Goal: Task Accomplishment & Management: Manage account settings

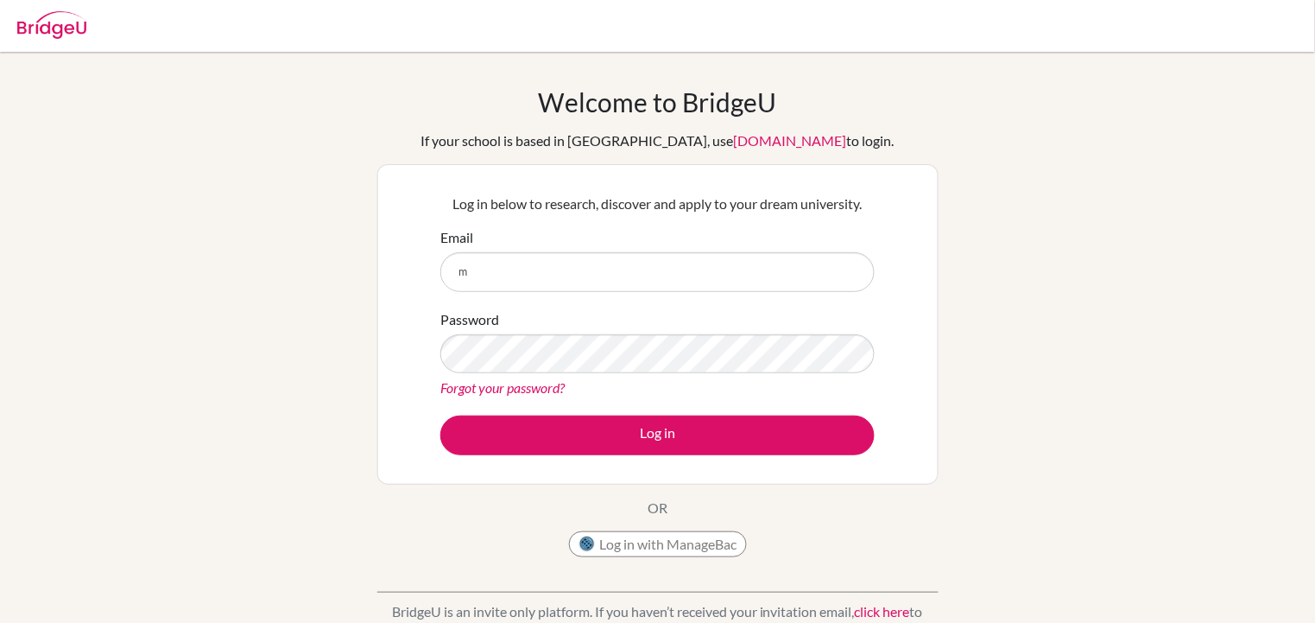
type input "[EMAIL_ADDRESS][DOMAIN_NAME]"
click at [440, 415] on button "Log in" at bounding box center [657, 435] width 434 height 40
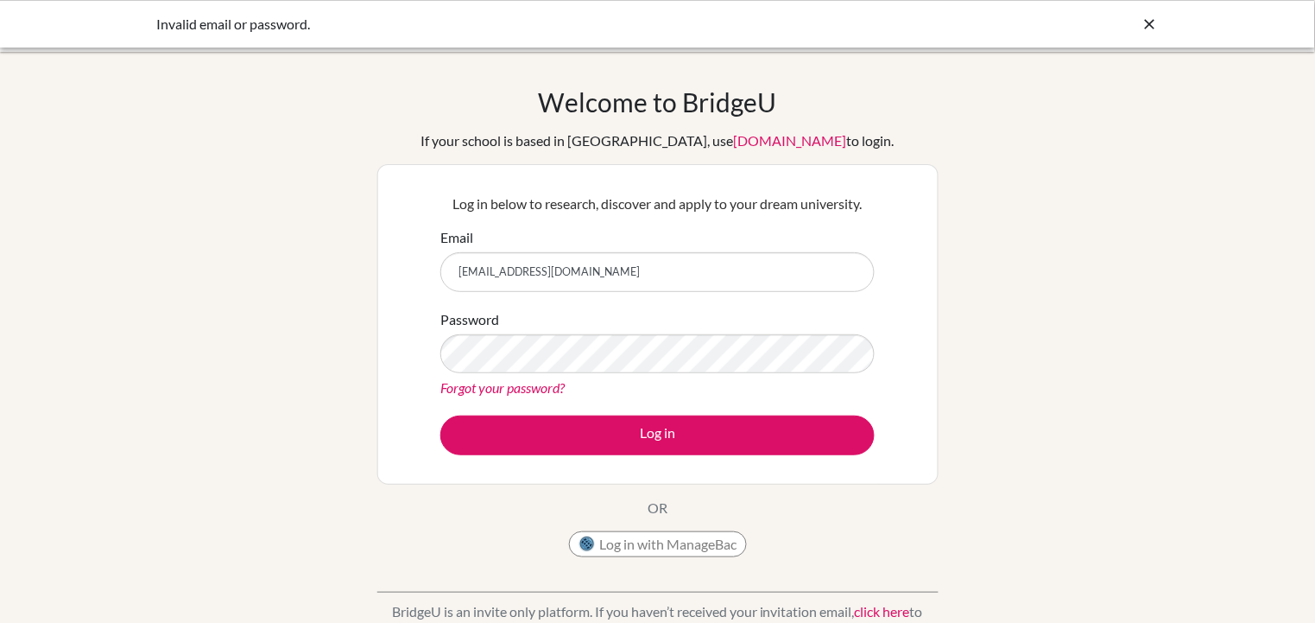
drag, startPoint x: 0, startPoint y: 0, endPoint x: 618, endPoint y: 267, distance: 673.4
click at [618, 267] on input "[EMAIL_ADDRESS][DOMAIN_NAME]" at bounding box center [657, 272] width 434 height 40
type input "m"
click at [611, 269] on input "Email" at bounding box center [657, 272] width 434 height 40
type input "[EMAIL_ADDRESS][DOMAIN_NAME]"
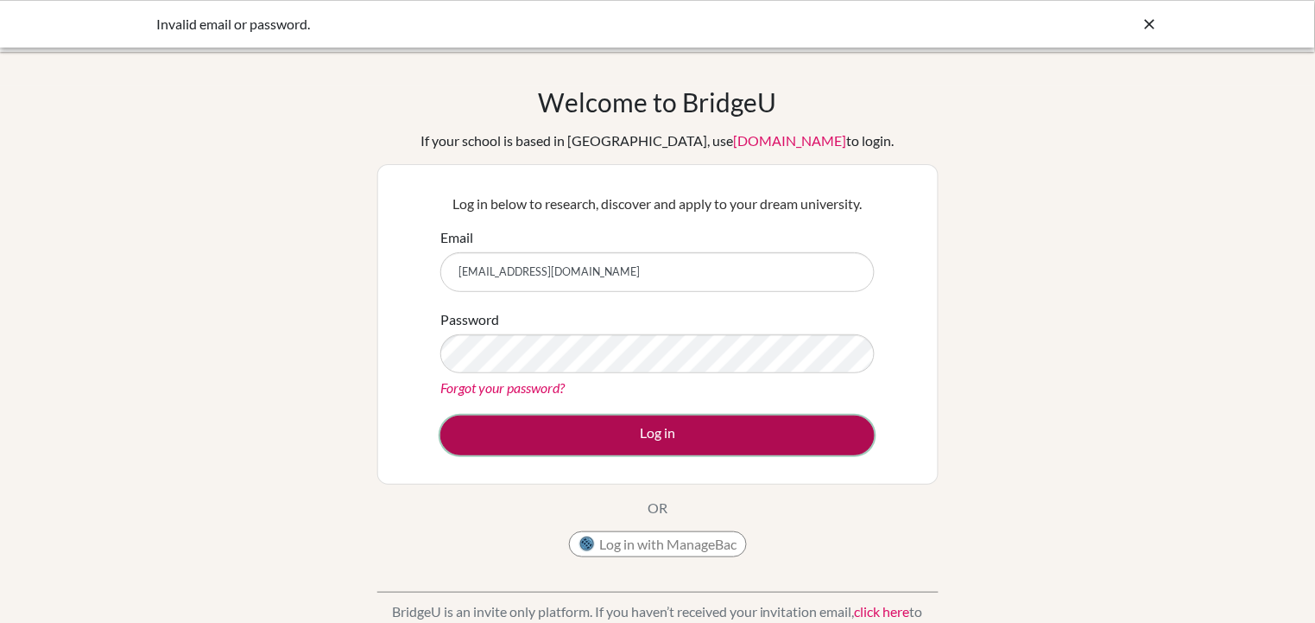
click at [712, 424] on button "Log in" at bounding box center [657, 435] width 434 height 40
